Goal: Information Seeking & Learning: Learn about a topic

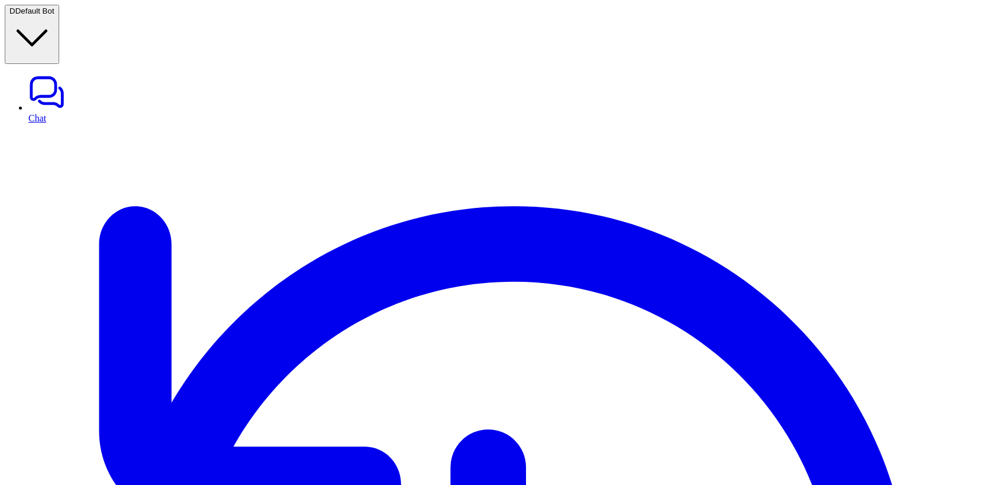
drag, startPoint x: 873, startPoint y: 172, endPoint x: 820, endPoint y: 172, distance: 53.9
copy p "Tools used"
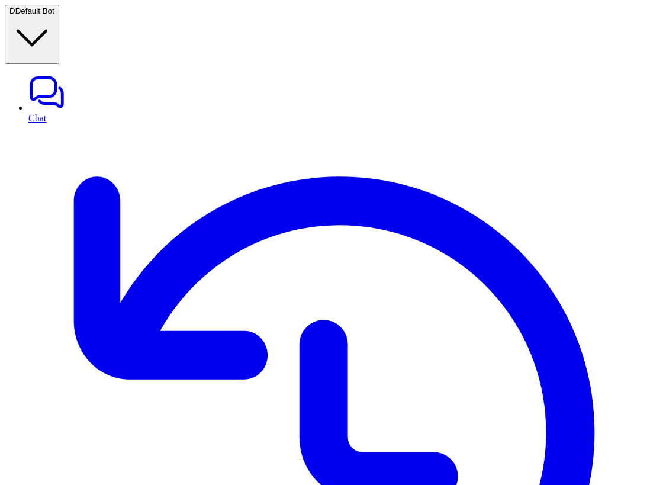
scroll to position [0, 455]
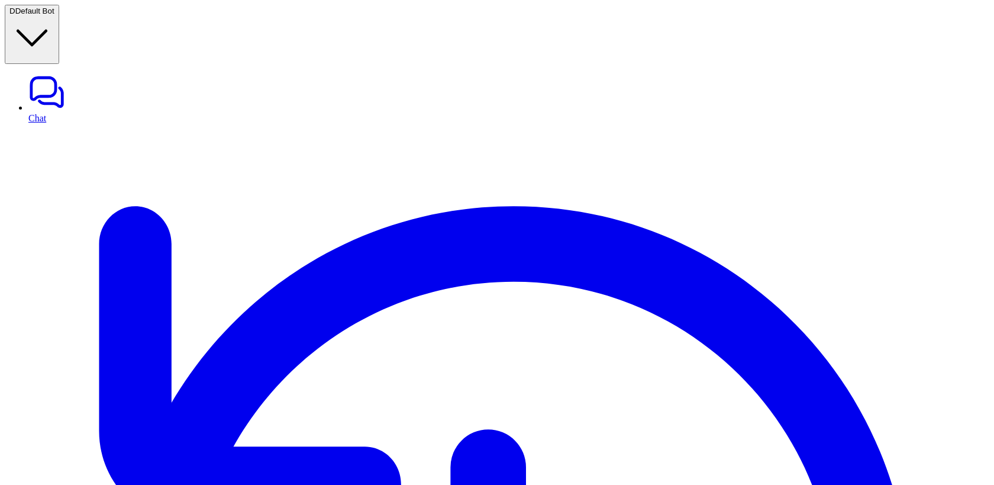
scroll to position [424, 0]
click at [61, 73] on link "Chat" at bounding box center [508, 98] width 961 height 50
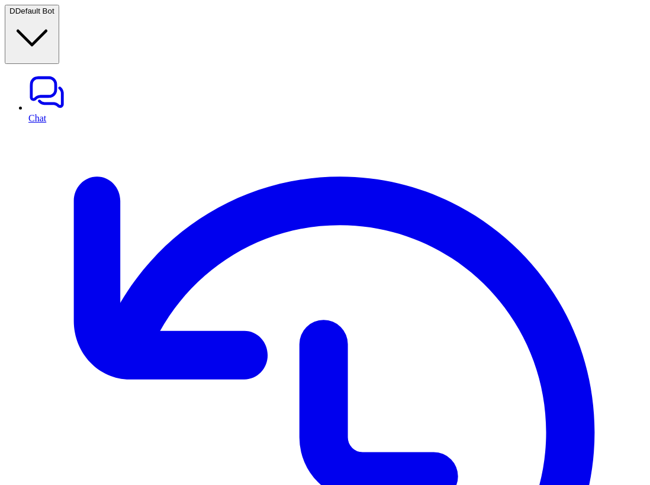
scroll to position [0, 455]
